Goal: Information Seeking & Learning: Understand process/instructions

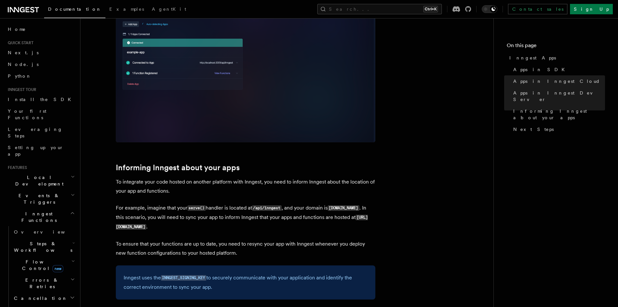
scroll to position [908, 0]
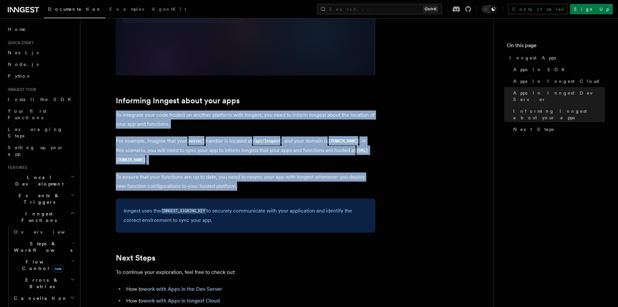
drag, startPoint x: 232, startPoint y: 184, endPoint x: 113, endPoint y: 115, distance: 137.4
click at [123, 114] on p "To integrate your code hosted on another platform with Inngest, you need to inf…" at bounding box center [245, 119] width 259 height 18
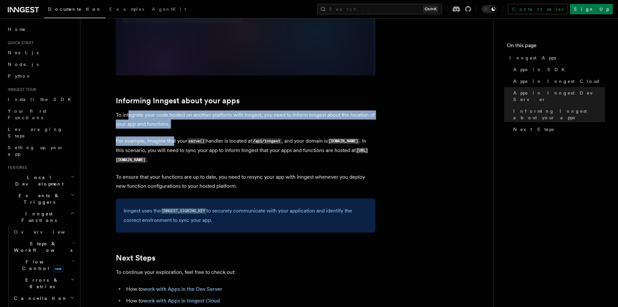
drag, startPoint x: 166, startPoint y: 125, endPoint x: 129, endPoint y: 116, distance: 38.4
drag, startPoint x: 137, startPoint y: 118, endPoint x: 125, endPoint y: 117, distance: 12.0
click at [137, 118] on p "To integrate your code hosted on another platform with Inngest, you need to inf…" at bounding box center [245, 119] width 259 height 18
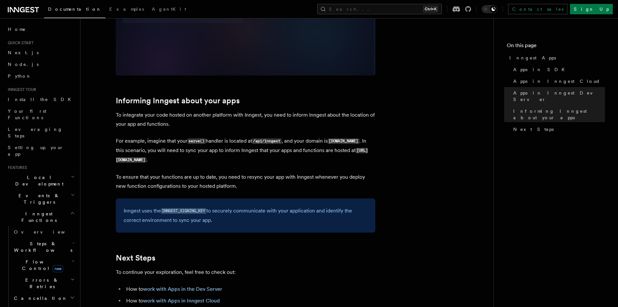
click at [117, 115] on p "To integrate your code hosted on another platform with Inngest, you need to inf…" at bounding box center [245, 119] width 259 height 18
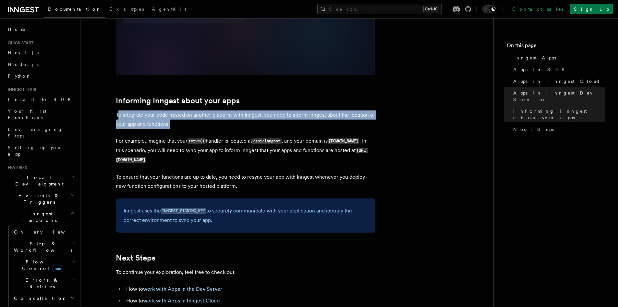
drag, startPoint x: 175, startPoint y: 125, endPoint x: 118, endPoint y: 114, distance: 58.7
click at [118, 114] on p "To integrate your code hosted on another platform with Inngest, you need to inf…" at bounding box center [245, 119] width 259 height 18
click at [140, 119] on p "To integrate your code hosted on another platform with Inngest, you need to inf…" at bounding box center [245, 119] width 259 height 18
drag, startPoint x: 116, startPoint y: 115, endPoint x: 171, endPoint y: 122, distance: 55.6
click at [171, 122] on p "To integrate your code hosted on another platform with Inngest, you need to inf…" at bounding box center [245, 119] width 259 height 18
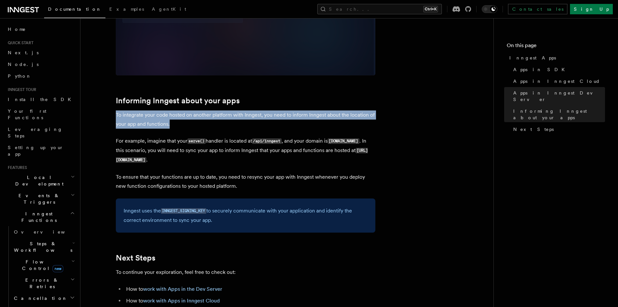
click at [178, 127] on p "To integrate your code hosted on another platform with Inngest, you need to inf…" at bounding box center [245, 119] width 259 height 18
drag, startPoint x: 173, startPoint y: 125, endPoint x: 118, endPoint y: 114, distance: 56.2
click at [116, 113] on p "To integrate your code hosted on another platform with Inngest, you need to inf…" at bounding box center [245, 119] width 259 height 18
click at [142, 124] on p "To integrate your code hosted on another platform with Inngest, you need to inf…" at bounding box center [245, 119] width 259 height 18
drag, startPoint x: 116, startPoint y: 115, endPoint x: 172, endPoint y: 121, distance: 56.8
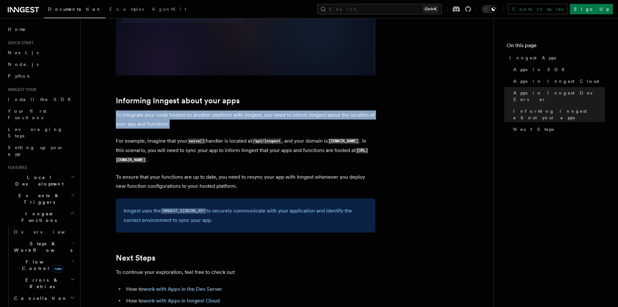
click at [172, 121] on p "To integrate your code hosted on another platform with Inngest, you need to inf…" at bounding box center [245, 119] width 259 height 18
click at [179, 124] on p "To integrate your code hosted on another platform with Inngest, you need to inf…" at bounding box center [245, 119] width 259 height 18
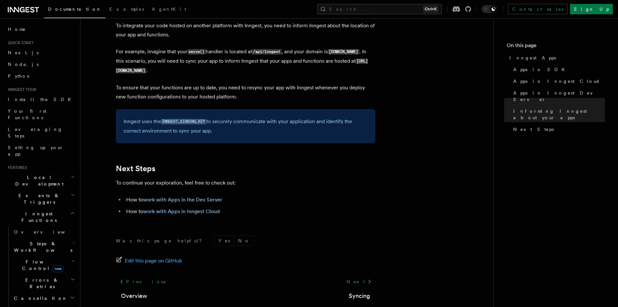
scroll to position [936, 0]
